Goal: Information Seeking & Learning: Learn about a topic

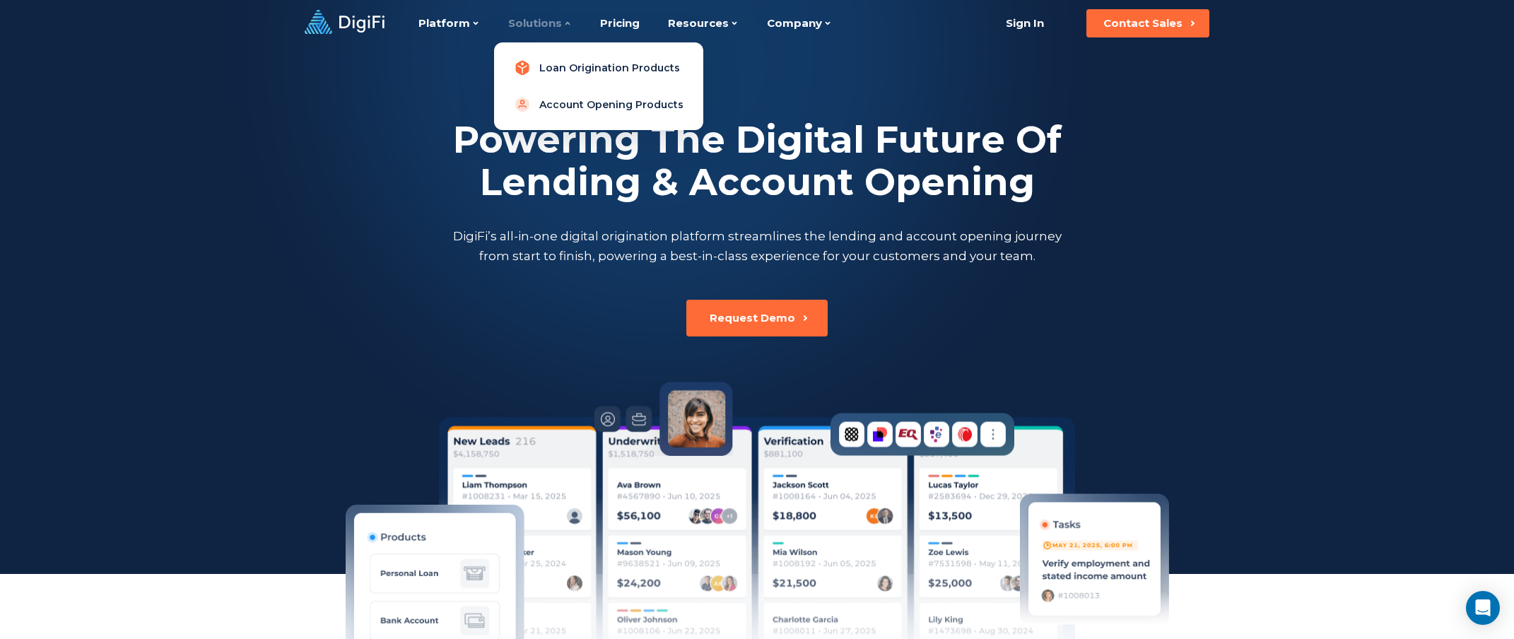
click at [545, 66] on link "Loan Origination Products" at bounding box center [598, 68] width 187 height 28
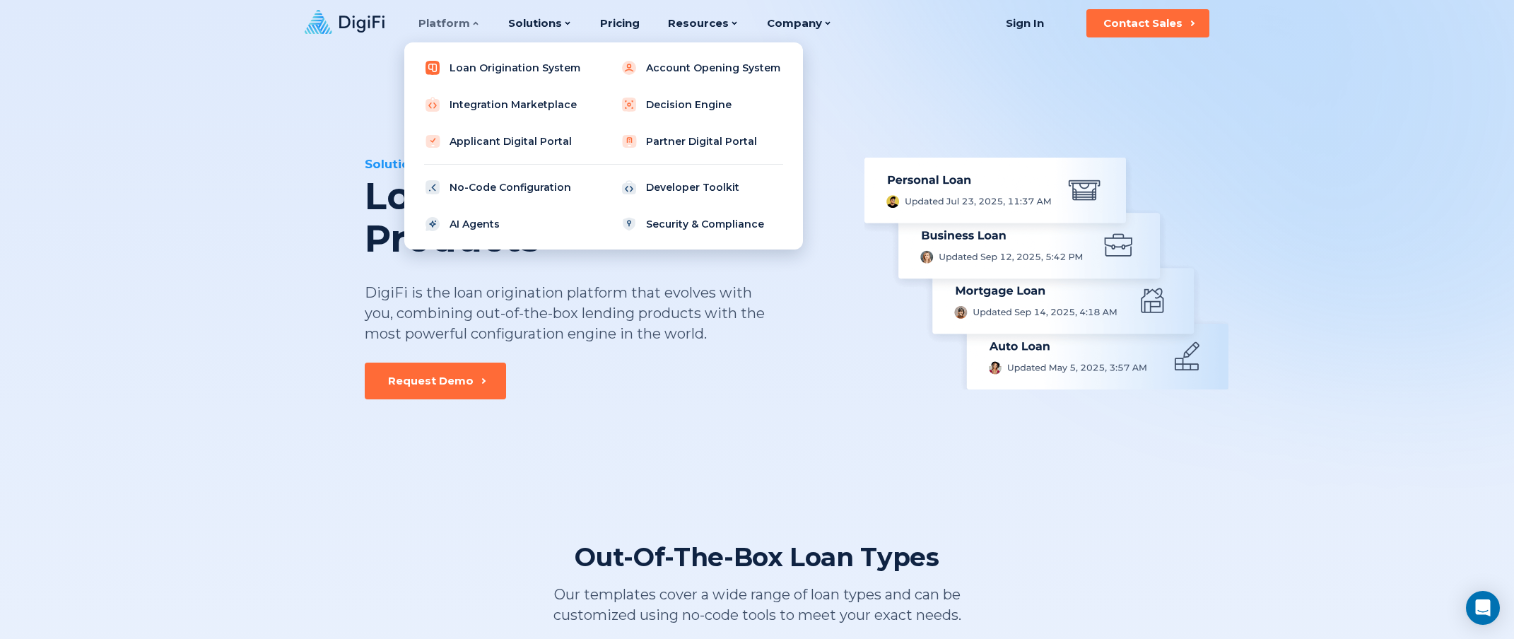
click at [478, 65] on link "Loan Origination System" at bounding box center [506, 68] width 180 height 28
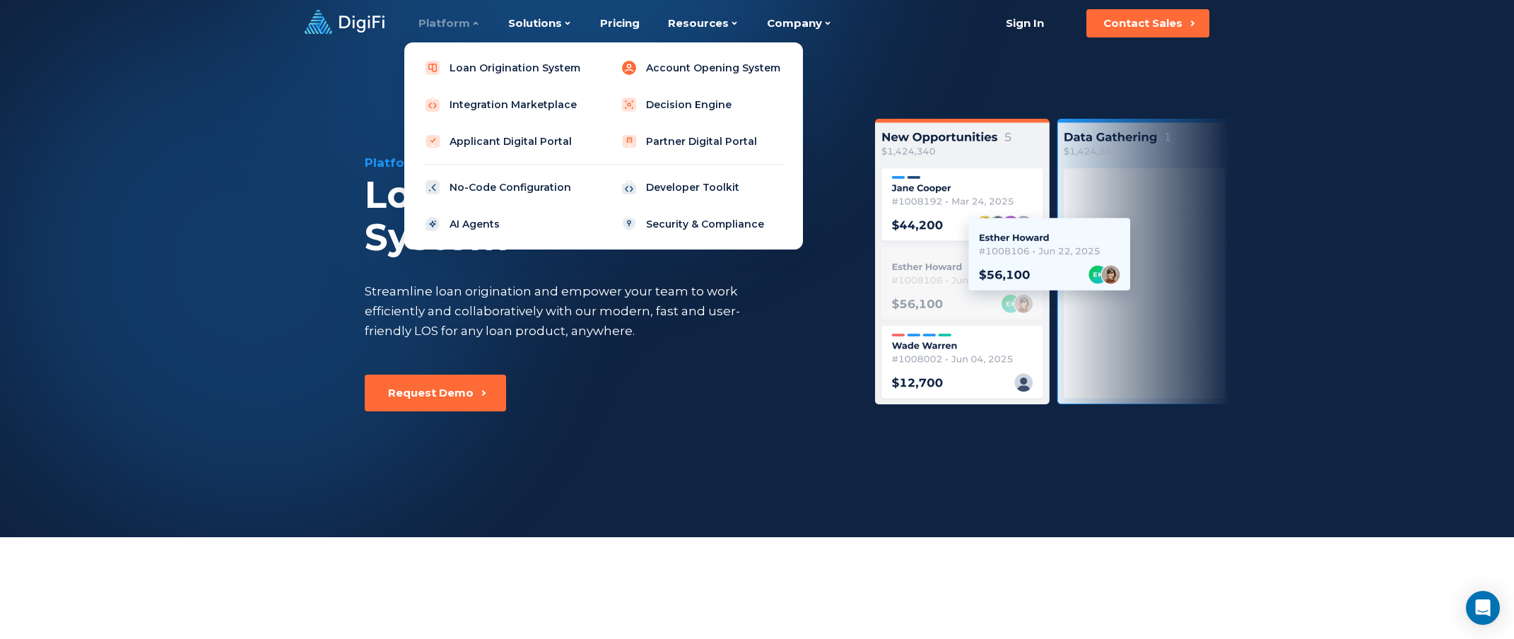
click at [676, 66] on link "Account Opening System" at bounding box center [702, 68] width 180 height 28
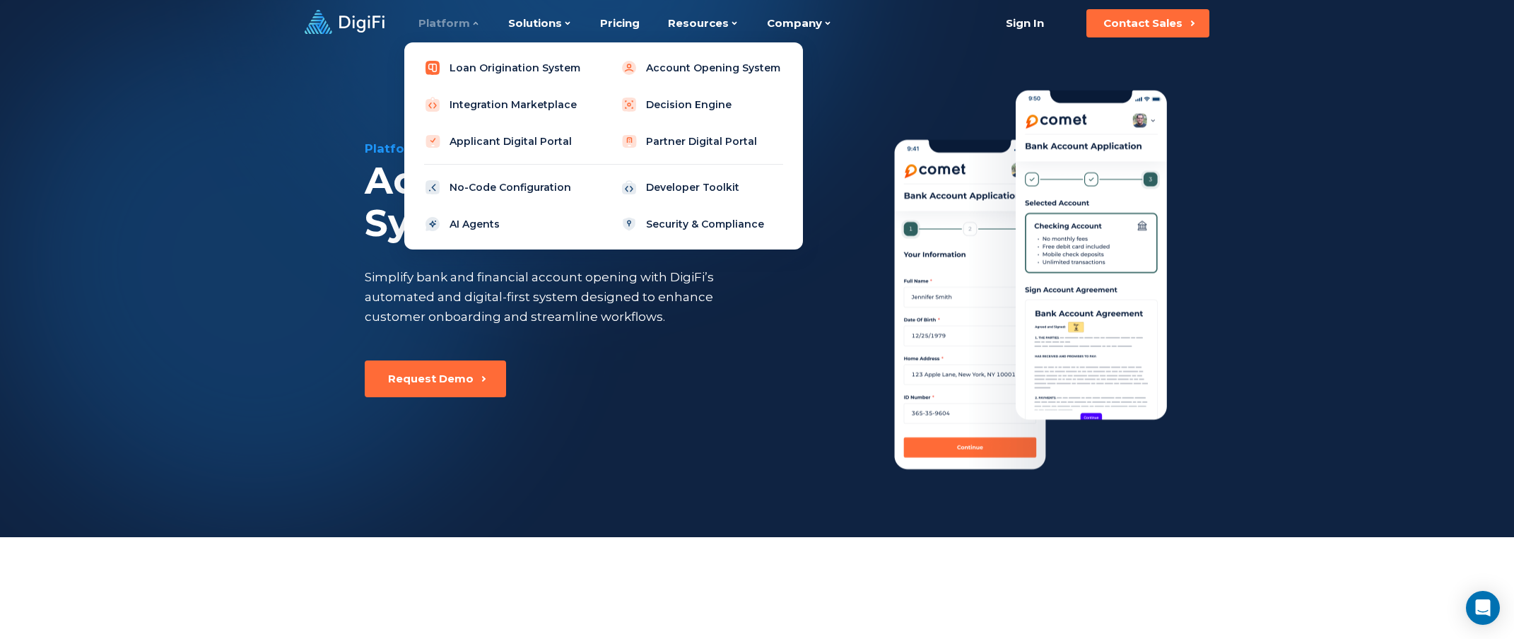
click at [498, 76] on link "Loan Origination System" at bounding box center [506, 68] width 180 height 28
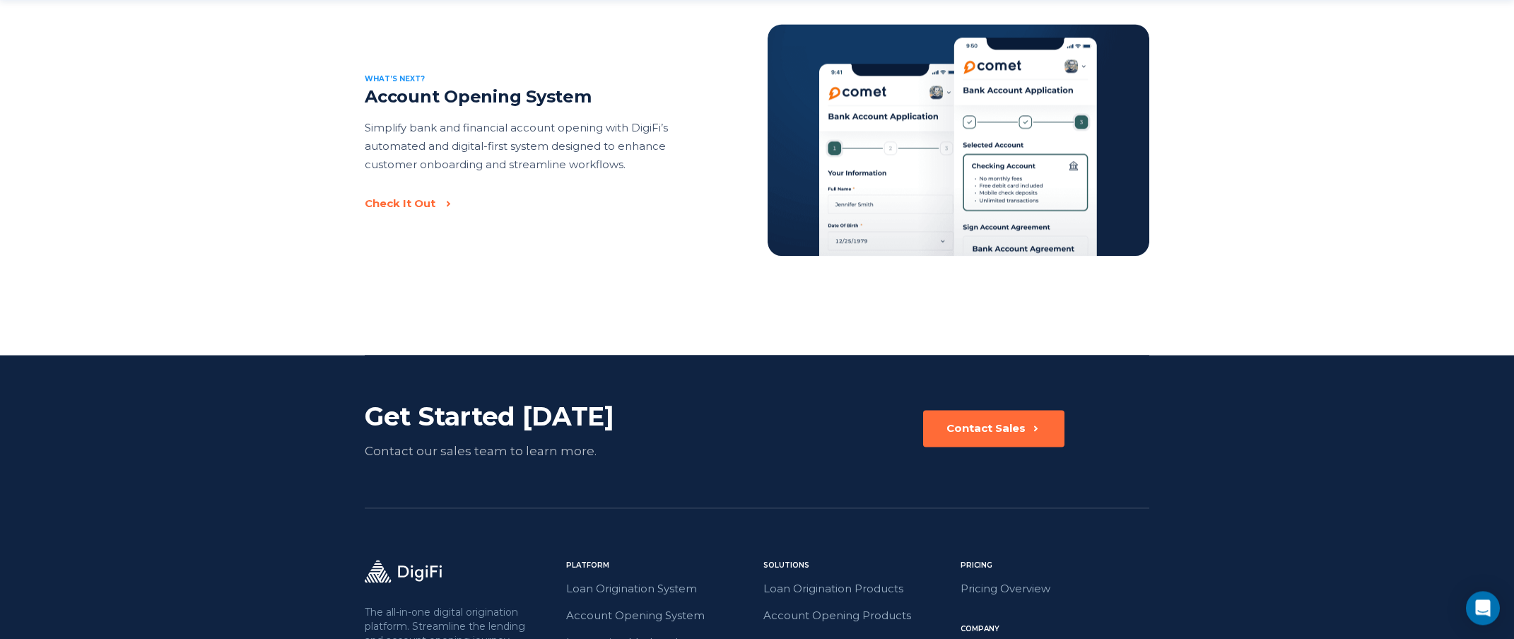
scroll to position [3028, 0]
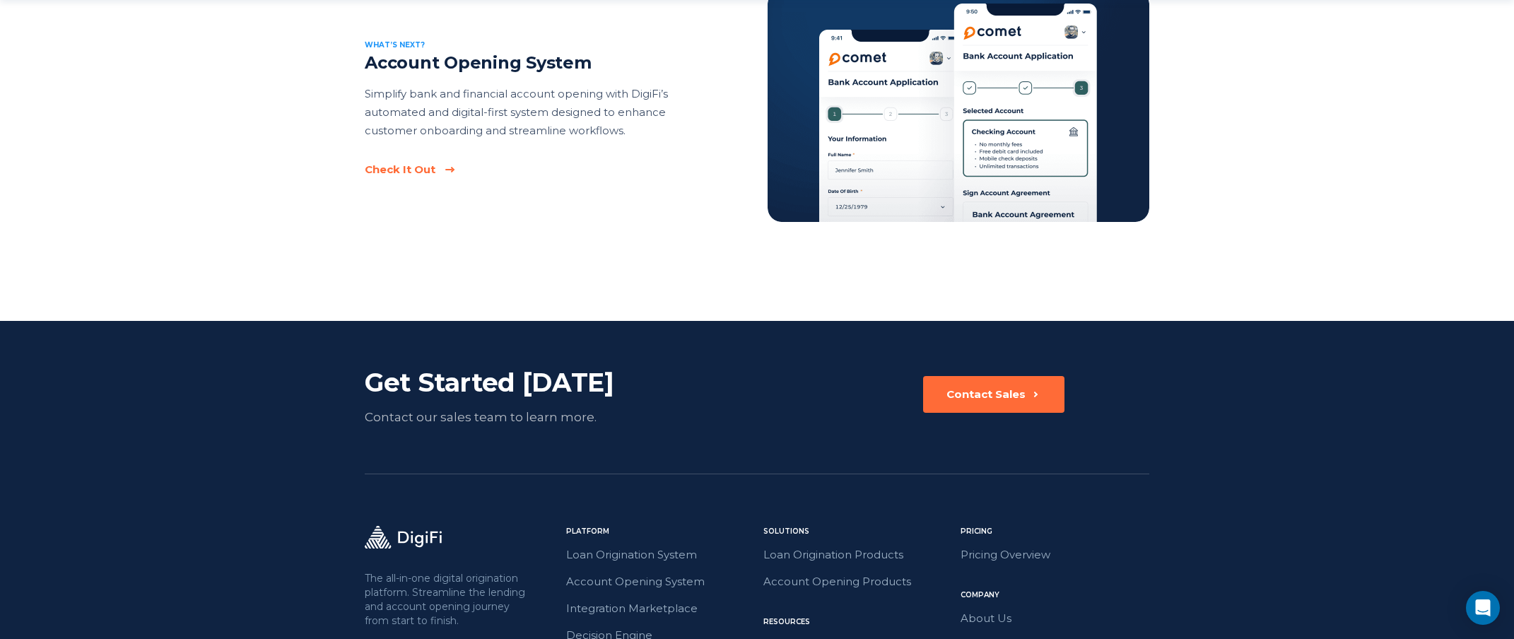
click at [418, 163] on div "Check It Out" at bounding box center [400, 170] width 71 height 14
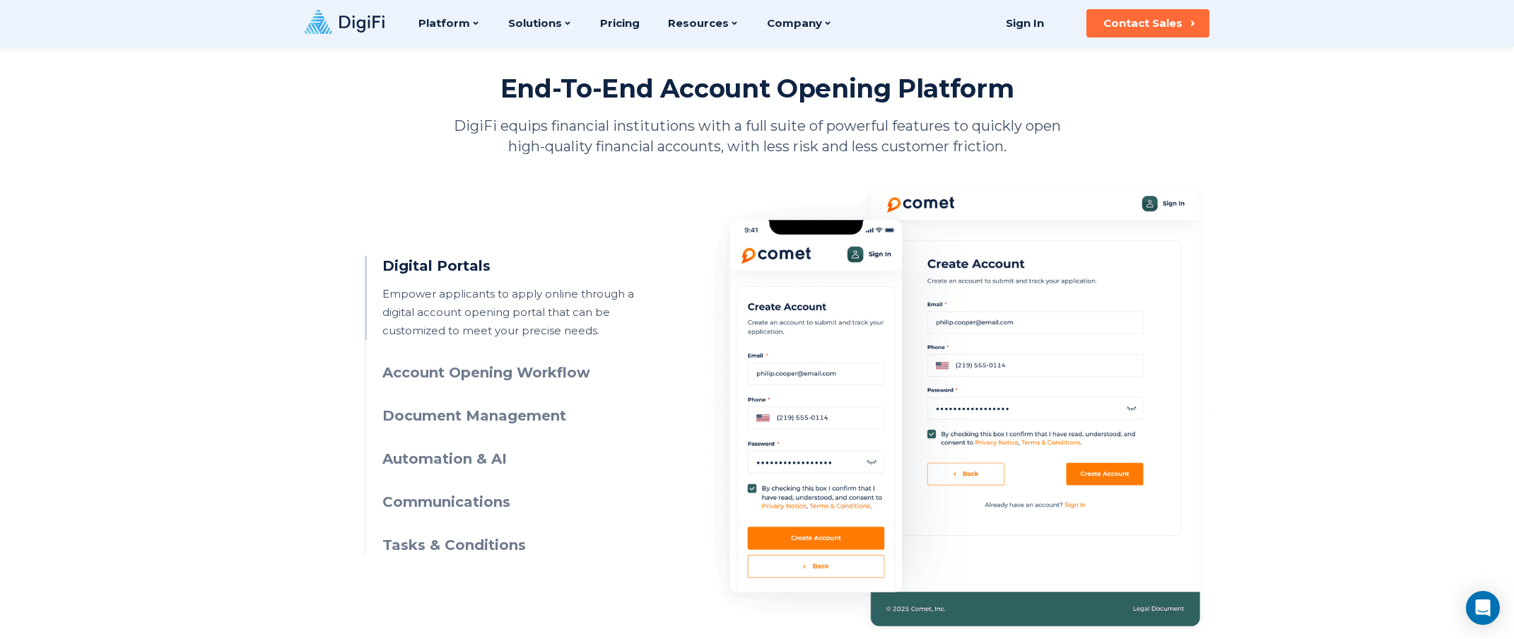
scroll to position [550, 0]
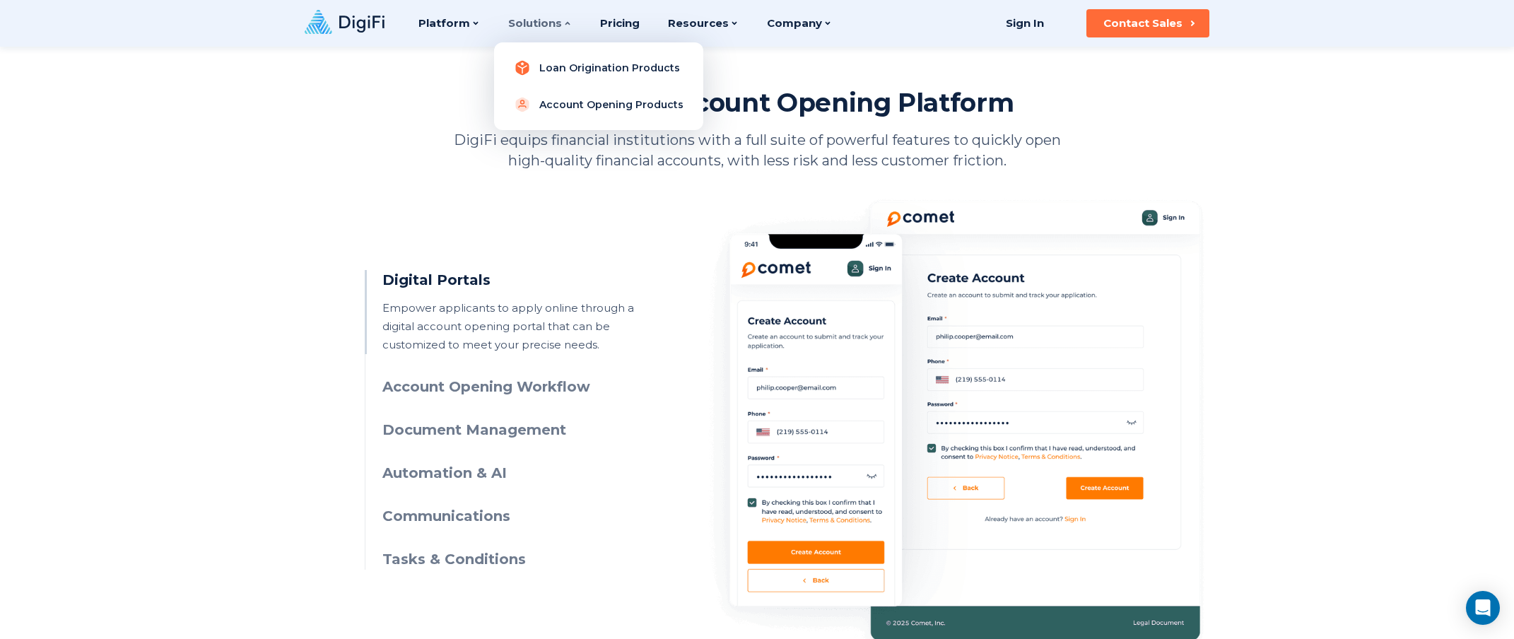
click at [567, 69] on link "Loan Origination Products" at bounding box center [598, 68] width 187 height 28
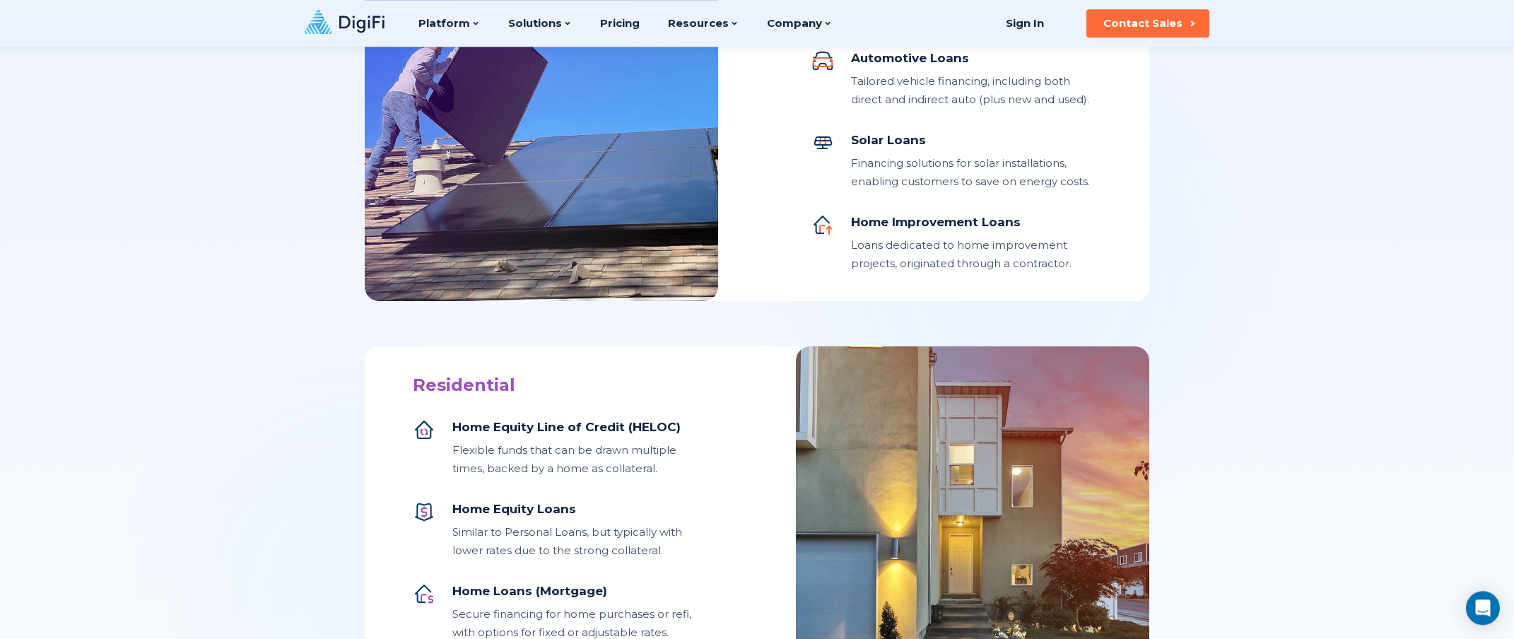
scroll to position [1009, 0]
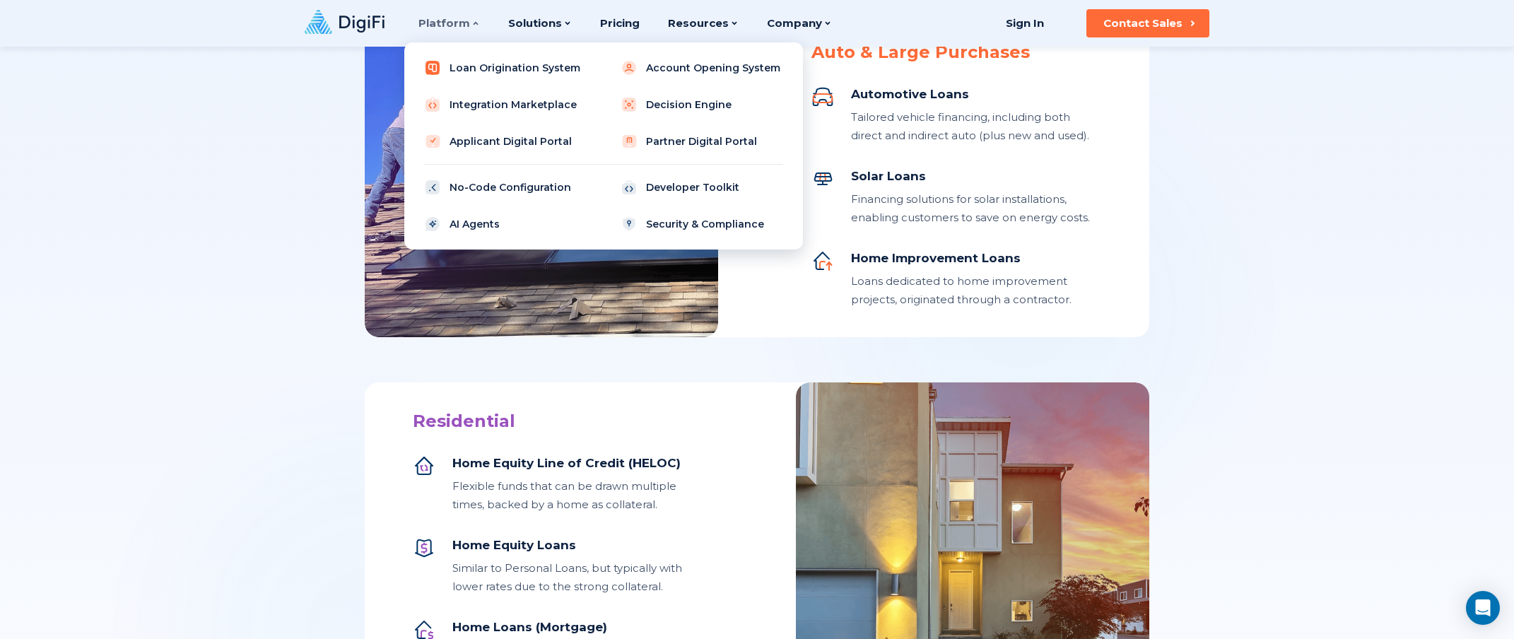
click at [454, 73] on link "Loan Origination System" at bounding box center [506, 68] width 180 height 28
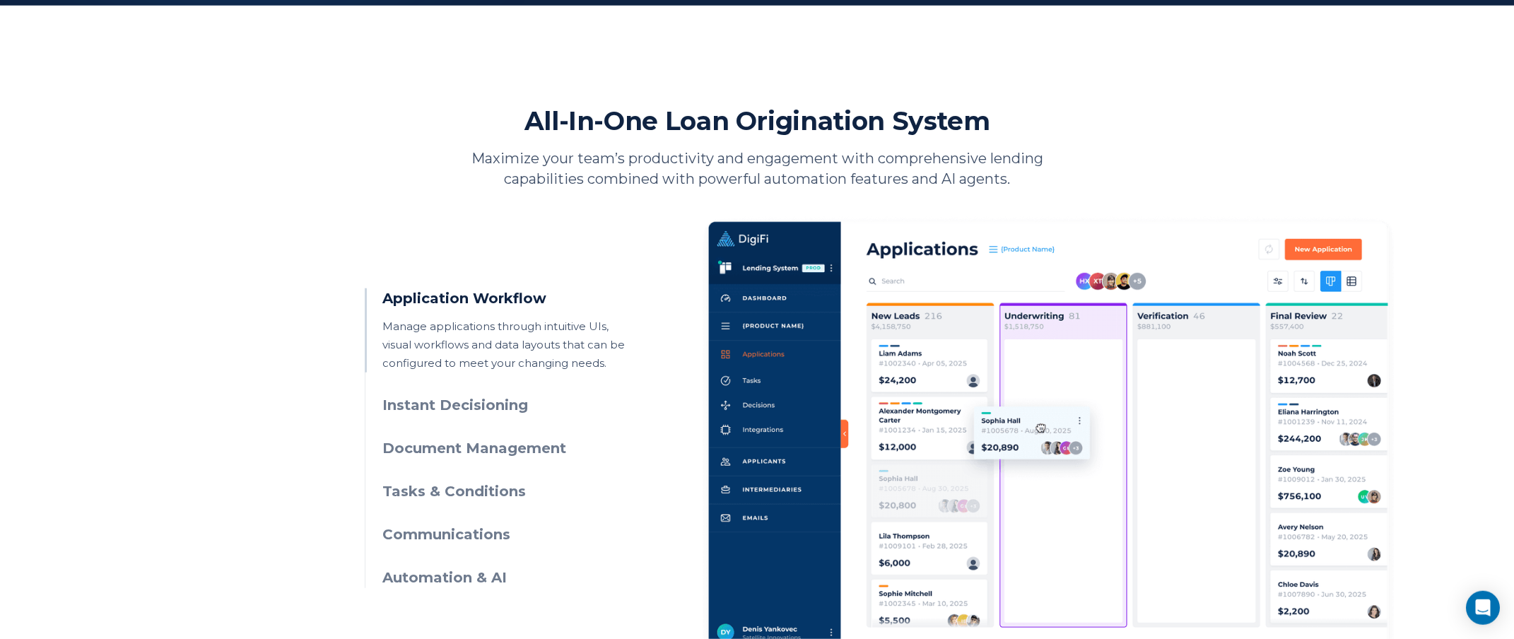
scroll to position [721, 0]
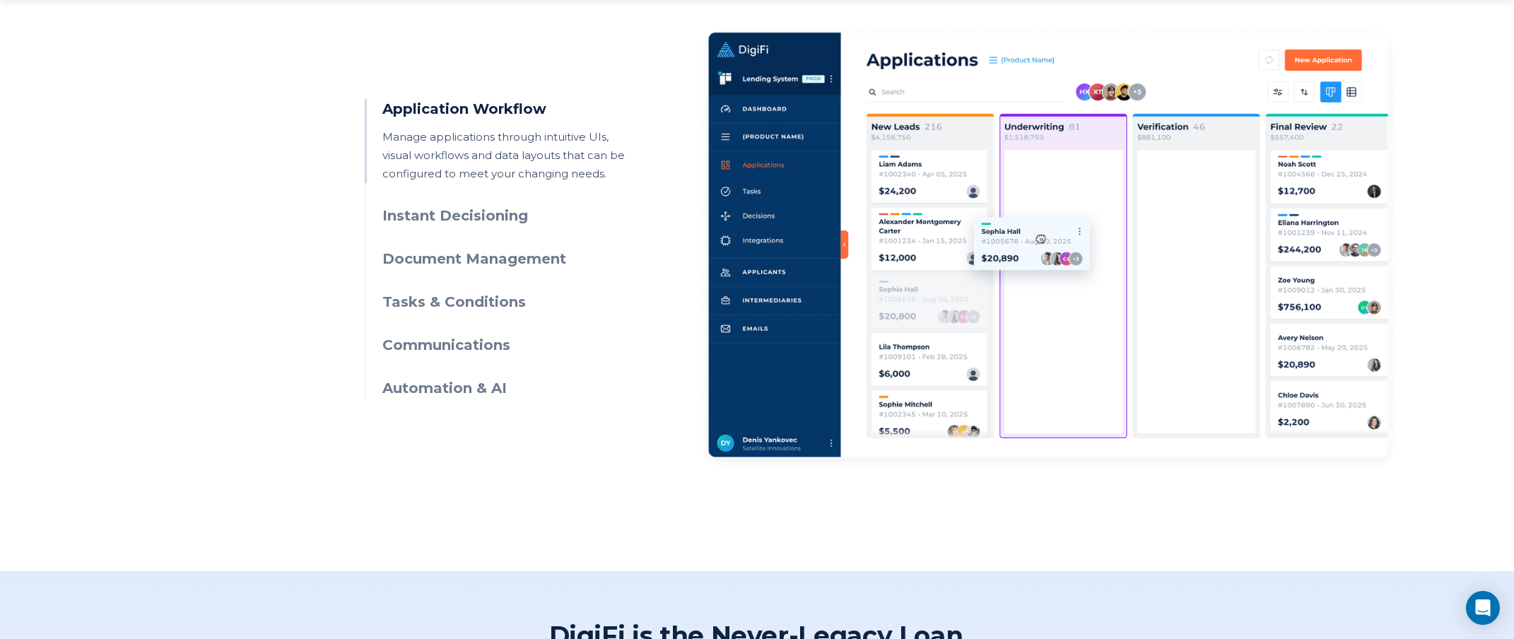
click at [464, 269] on ul "Application Workflow Manage applications through intuitive UIs, visual workflow…" at bounding box center [502, 249] width 274 height 300
click at [473, 254] on h3 "Document Management" at bounding box center [510, 259] width 257 height 20
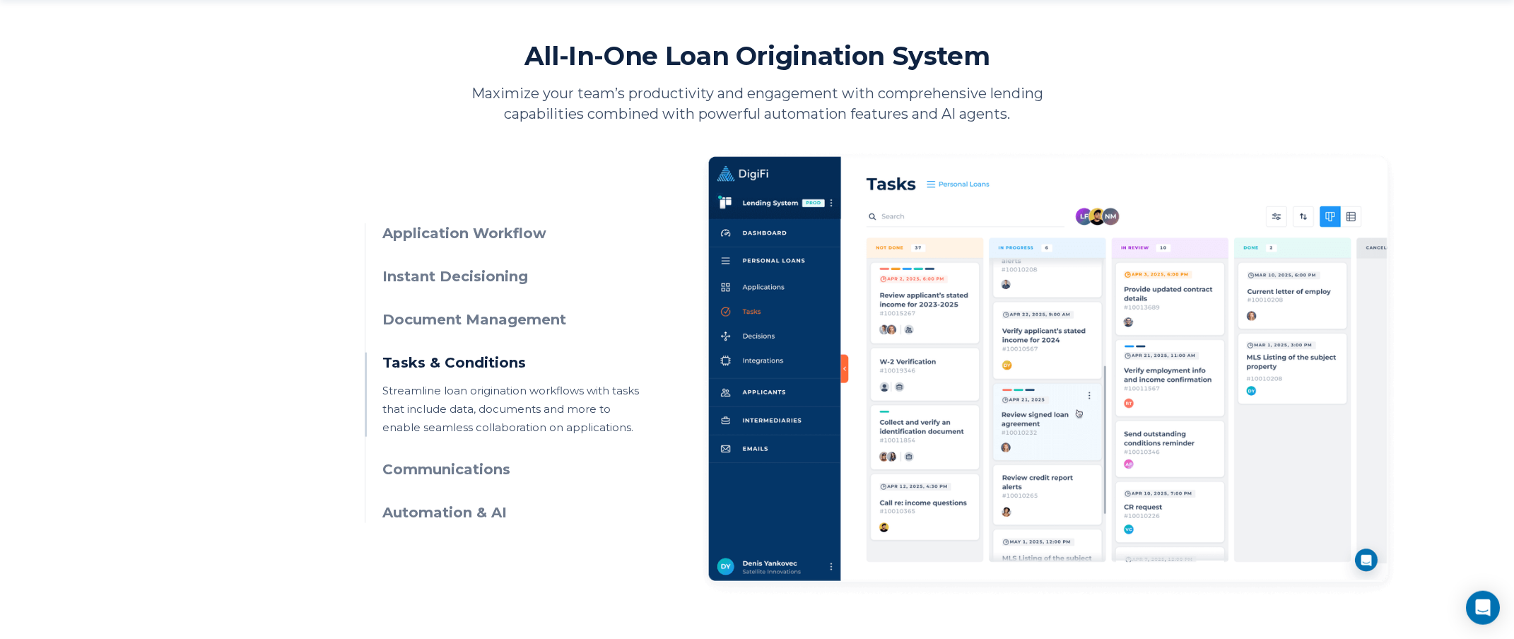
scroll to position [649, 0]
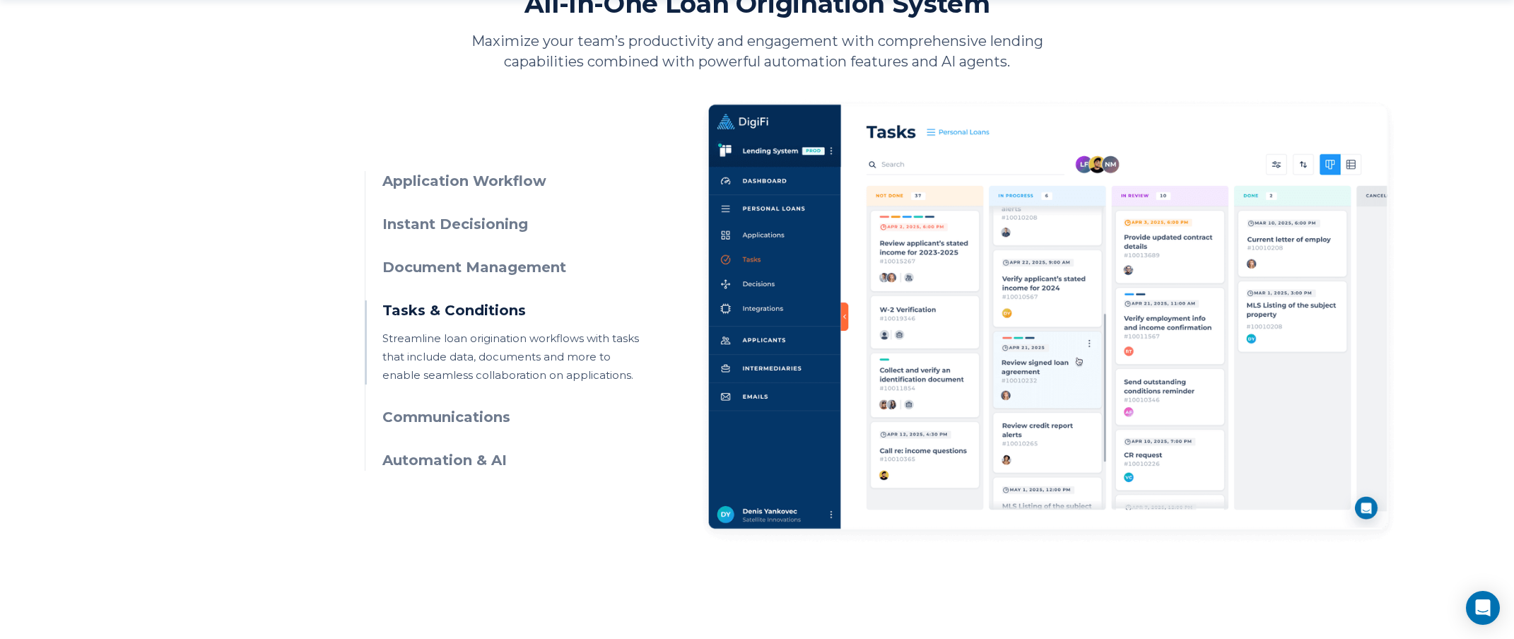
click at [441, 269] on h3 "Document Management" at bounding box center [510, 267] width 257 height 20
click at [479, 219] on h3 "Instant Decisioning" at bounding box center [510, 224] width 257 height 20
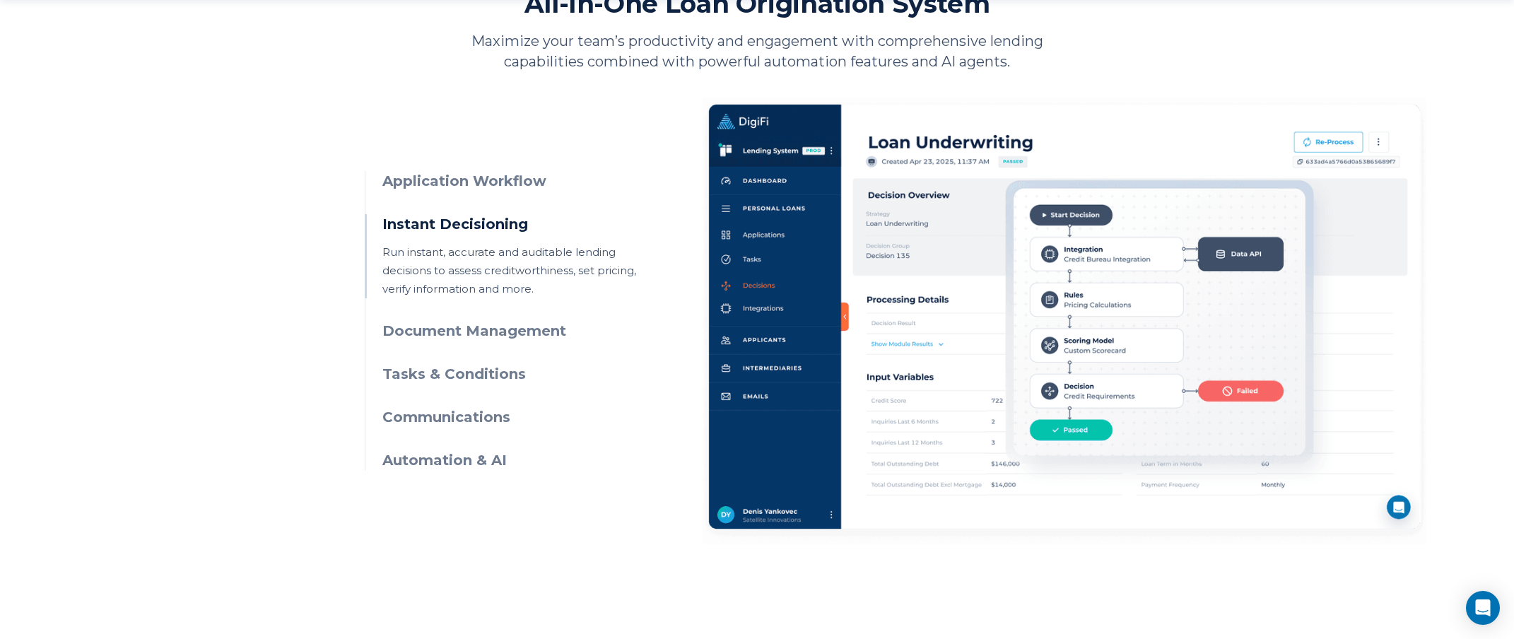
click at [519, 188] on h3 "Application Workflow" at bounding box center [510, 181] width 257 height 20
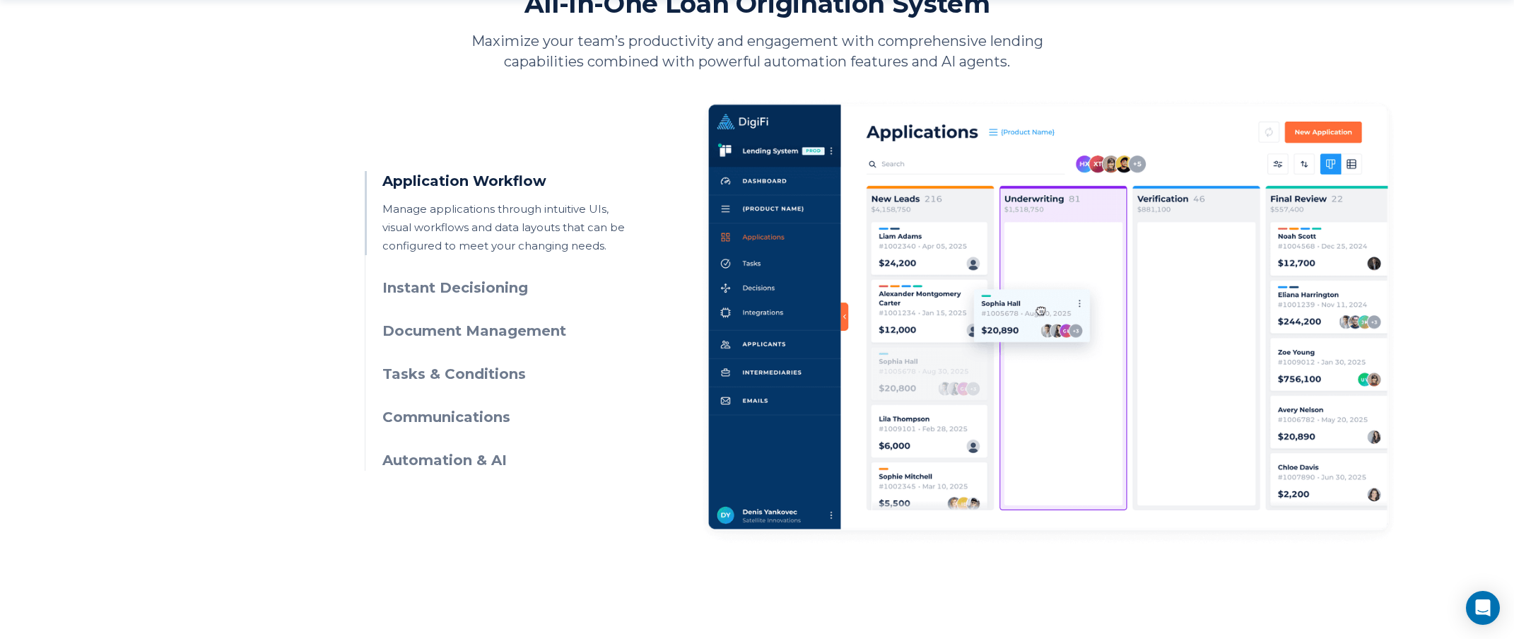
click at [486, 330] on h3 "Document Management" at bounding box center [510, 331] width 257 height 20
